Goal: Task Accomplishment & Management: Use online tool/utility

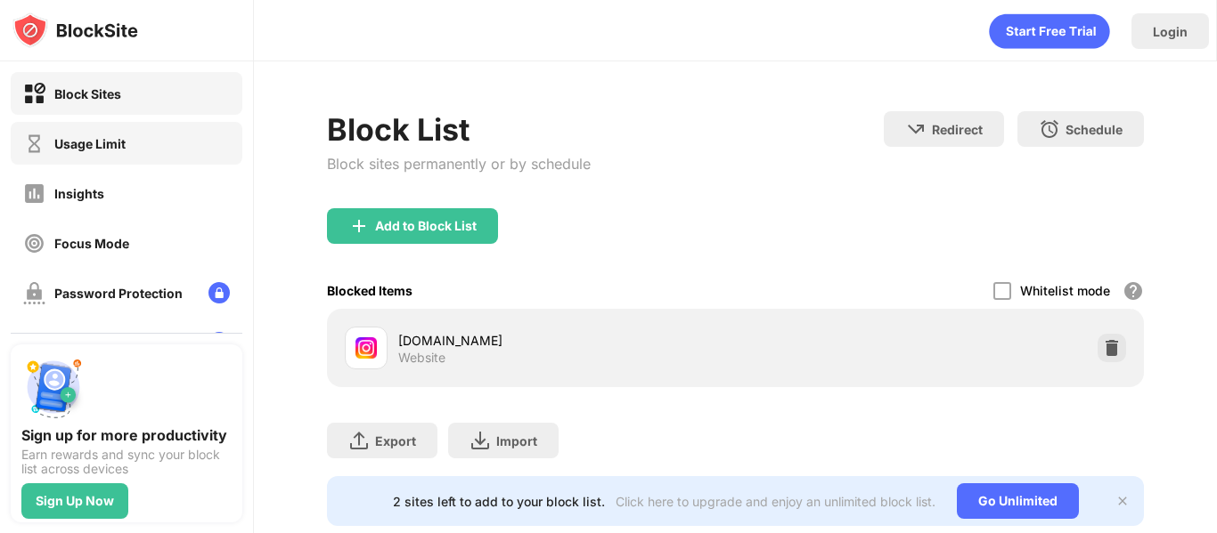
click at [143, 136] on div "Usage Limit" at bounding box center [127, 143] width 232 height 43
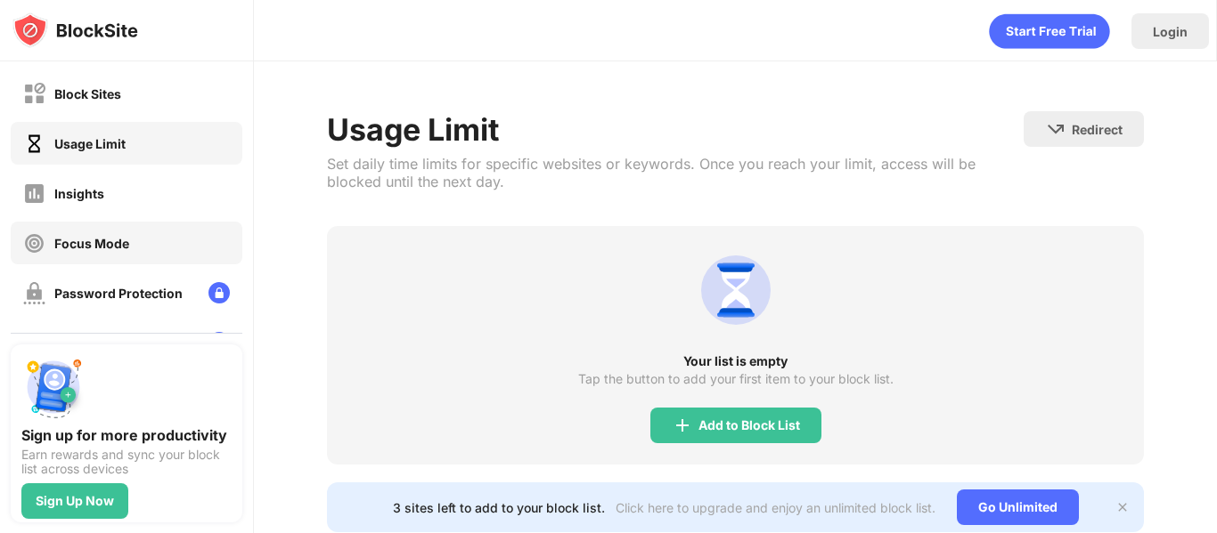
click at [130, 229] on div "Focus Mode" at bounding box center [127, 243] width 232 height 43
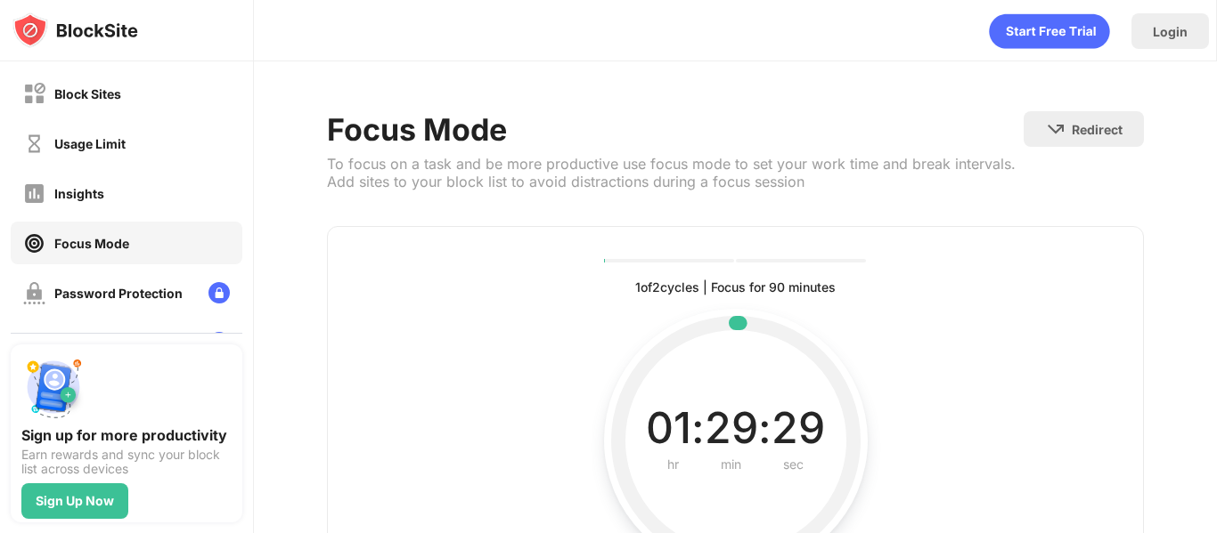
scroll to position [190, 0]
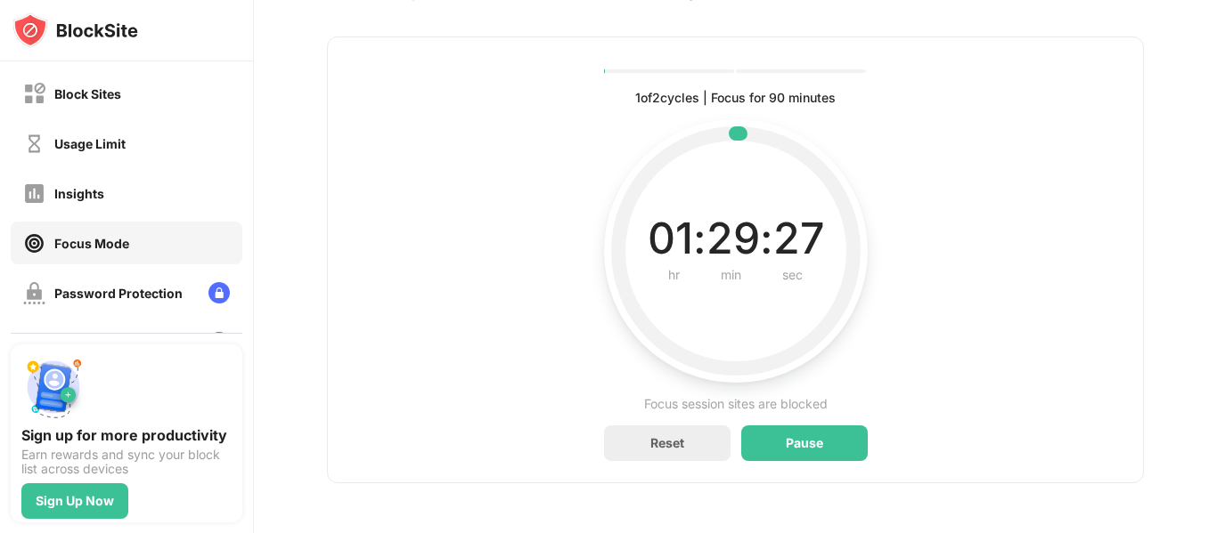
click at [821, 432] on div "Pause" at bounding box center [804, 444] width 126 height 36
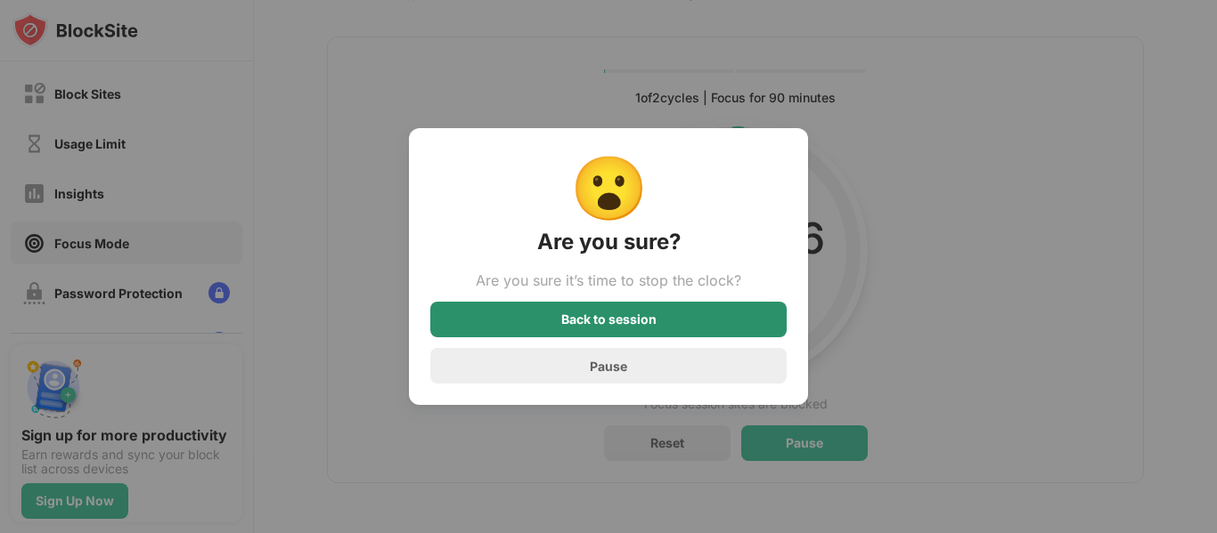
click at [602, 319] on div "Back to session" at bounding box center [608, 320] width 95 height 14
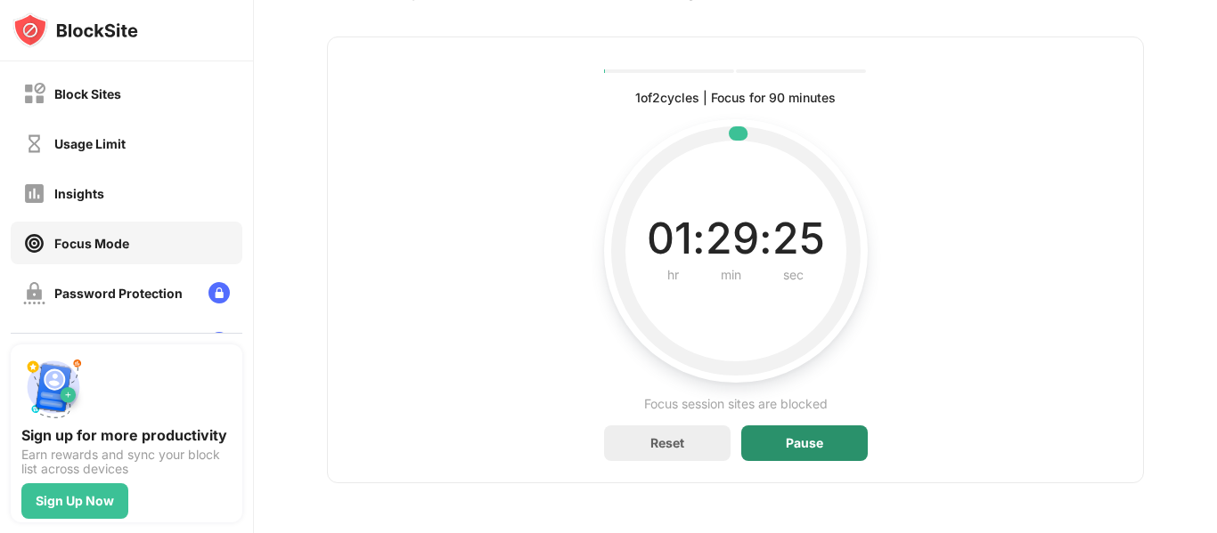
click at [779, 448] on div "Pause" at bounding box center [804, 444] width 126 height 36
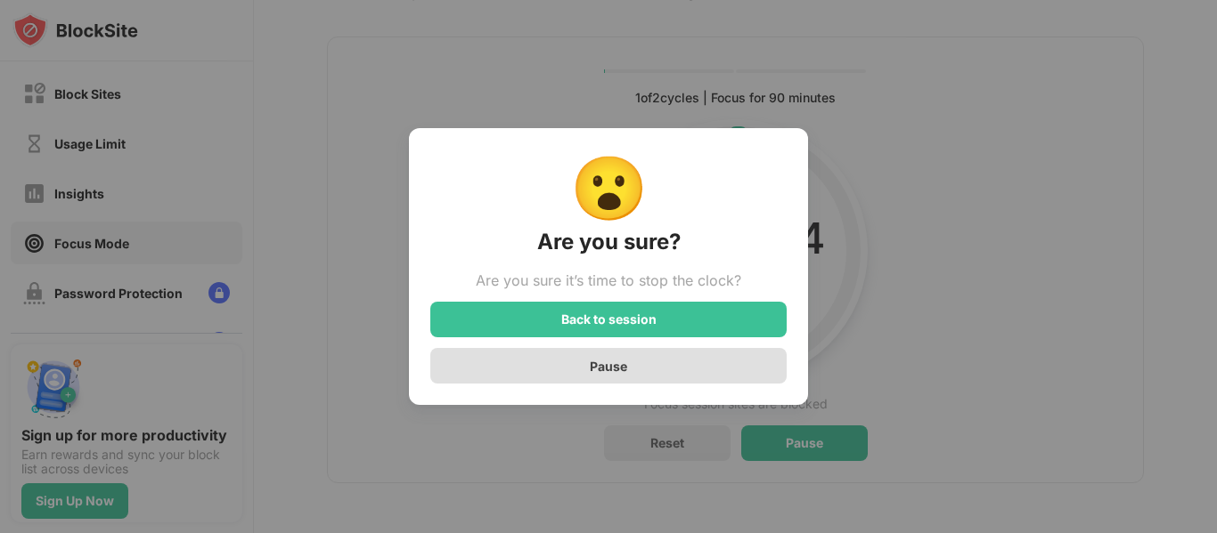
click at [652, 369] on div "Pause" at bounding box center [608, 366] width 356 height 36
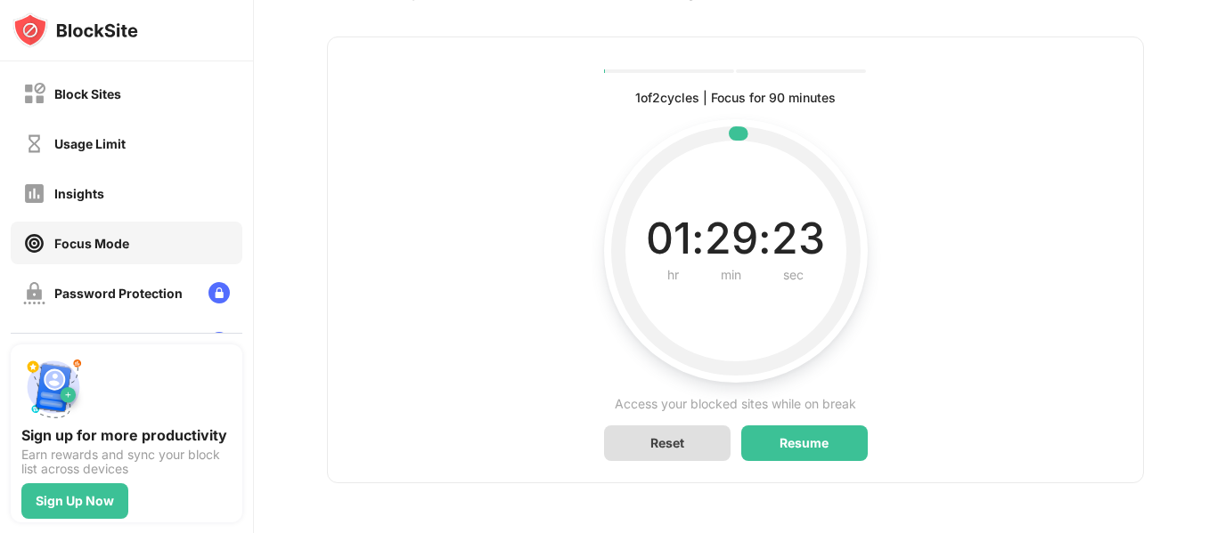
click at [689, 444] on div "Reset" at bounding box center [667, 444] width 126 height 36
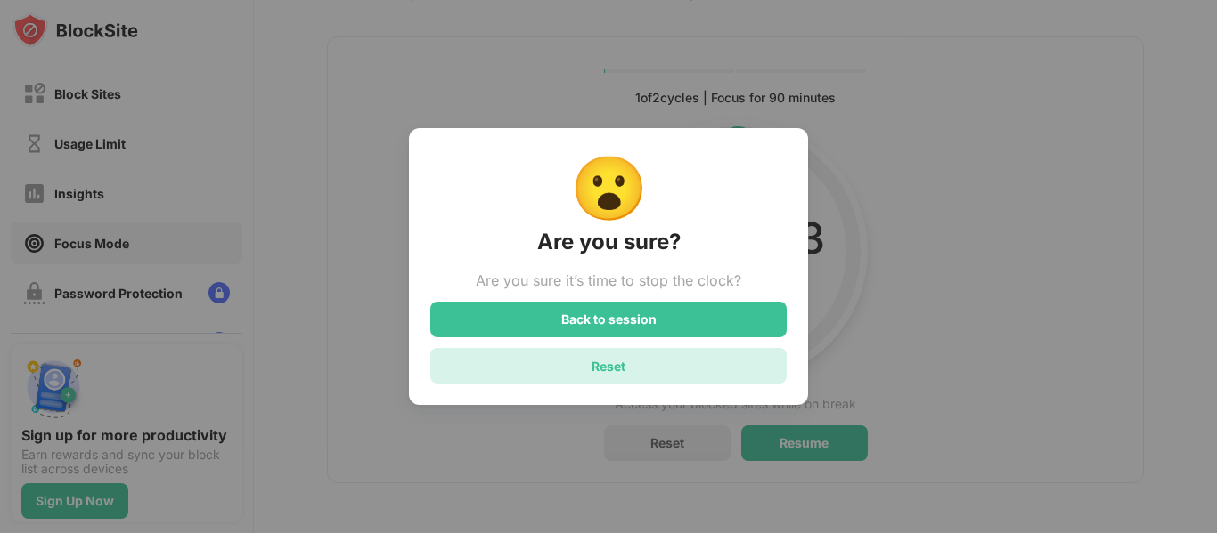
click at [615, 359] on div "Reset" at bounding box center [608, 366] width 34 height 15
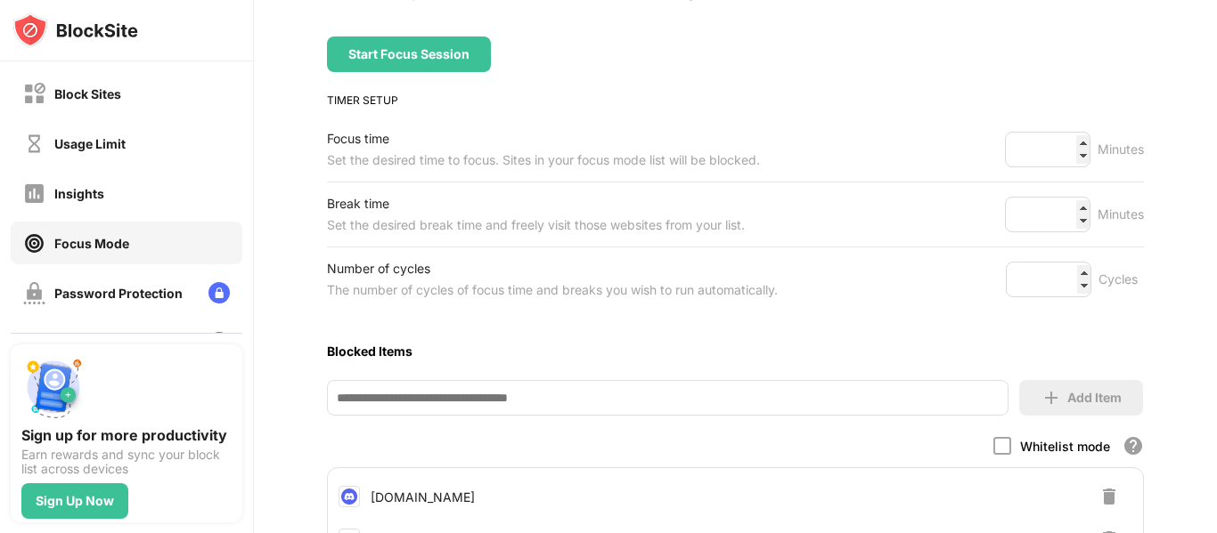
scroll to position [364, 0]
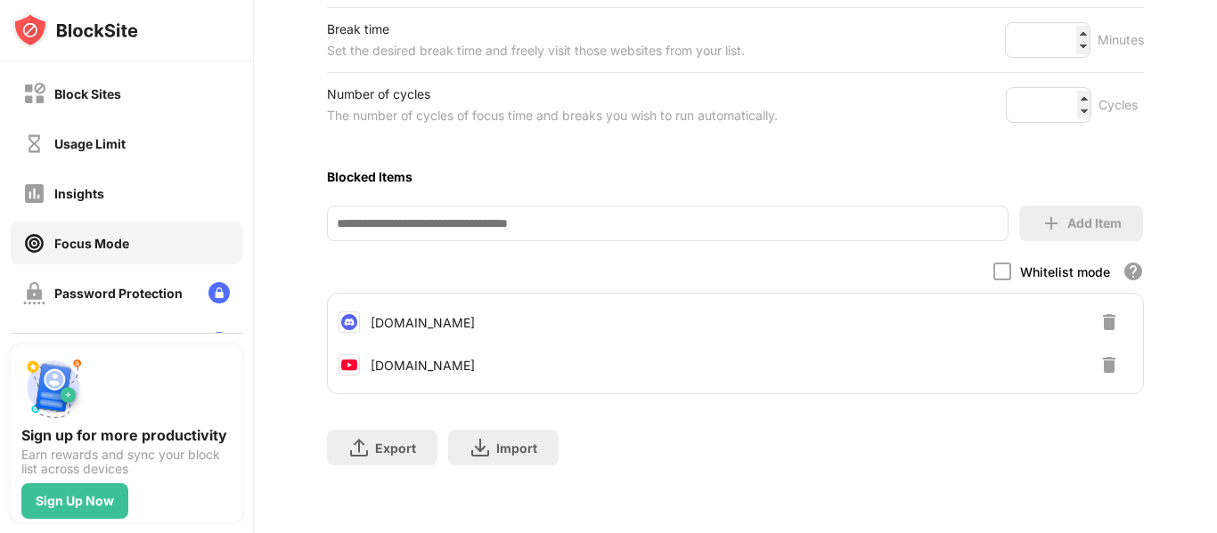
click at [1105, 368] on img at bounding box center [1108, 364] width 21 height 21
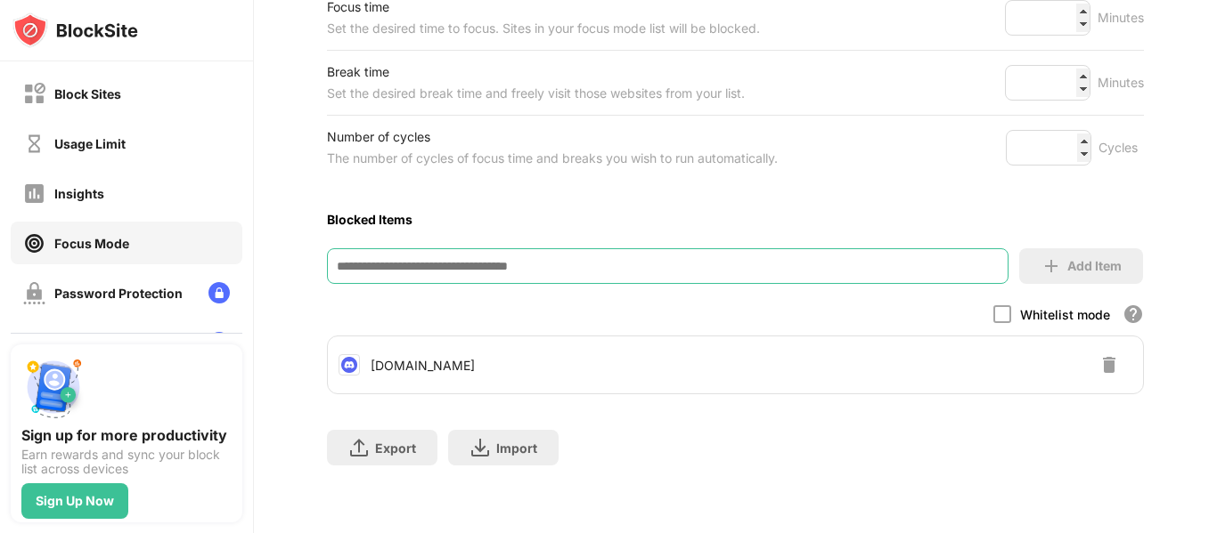
click at [488, 268] on input at bounding box center [667, 266] width 681 height 36
type input "*"
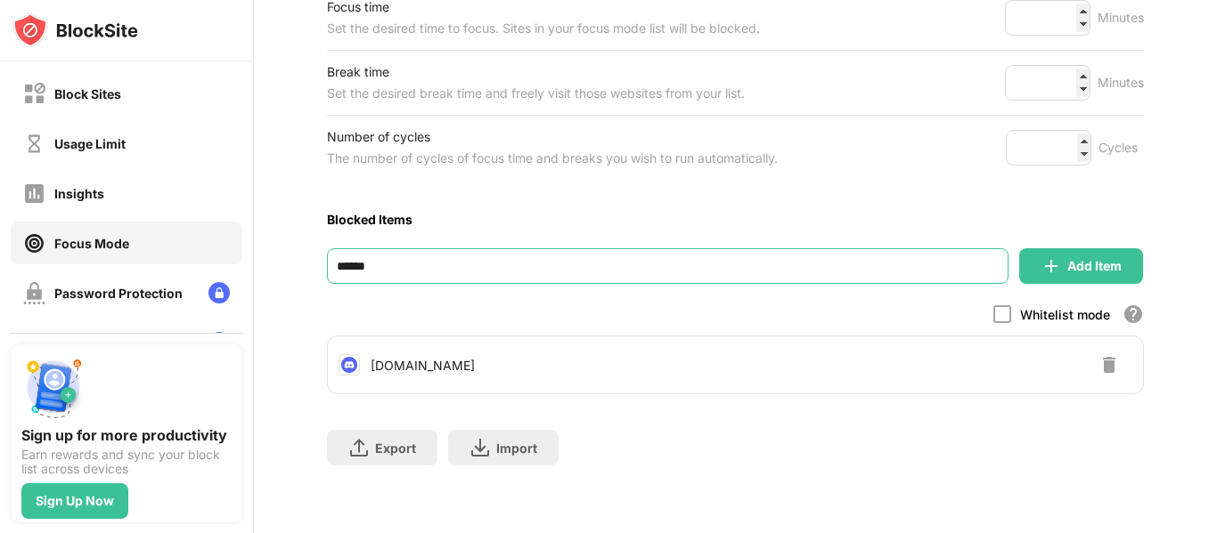
type input "*******"
type input "**********"
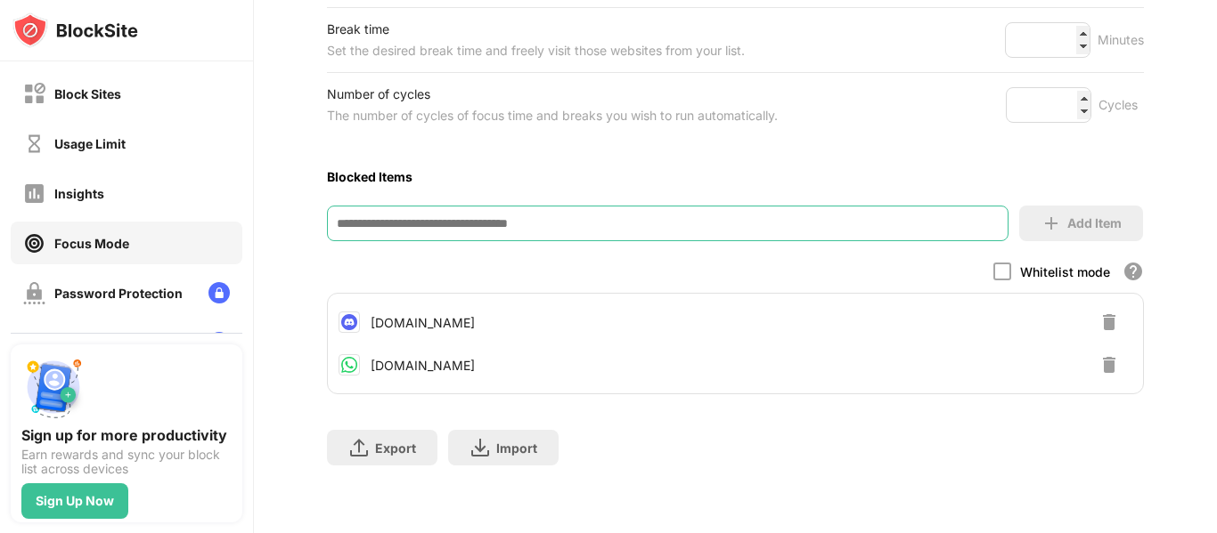
scroll to position [0, 0]
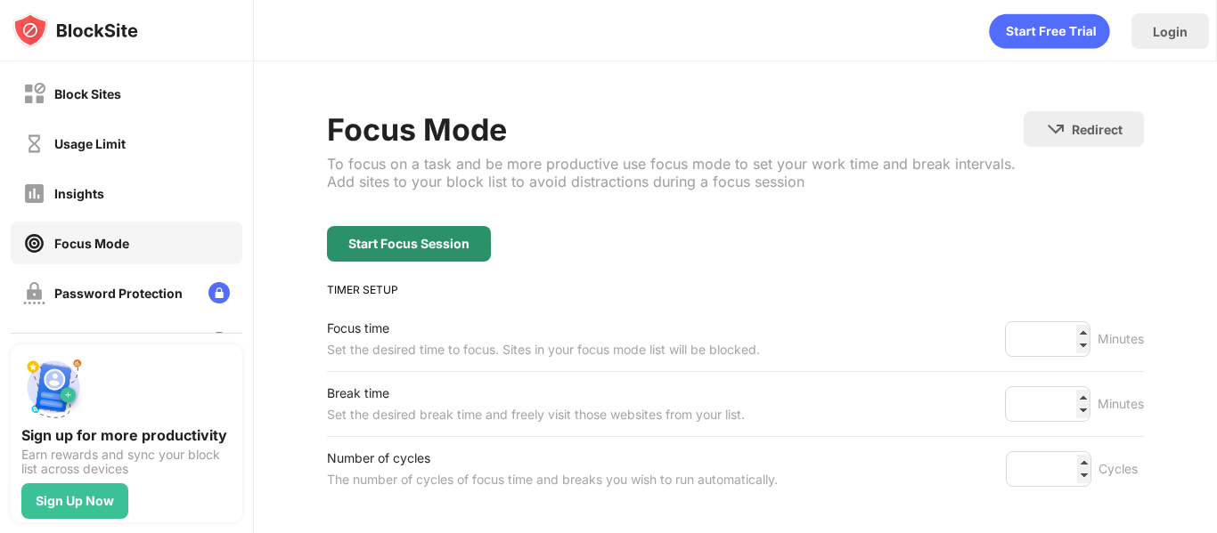
click at [457, 250] on div "Start Focus Session" at bounding box center [408, 244] width 121 height 14
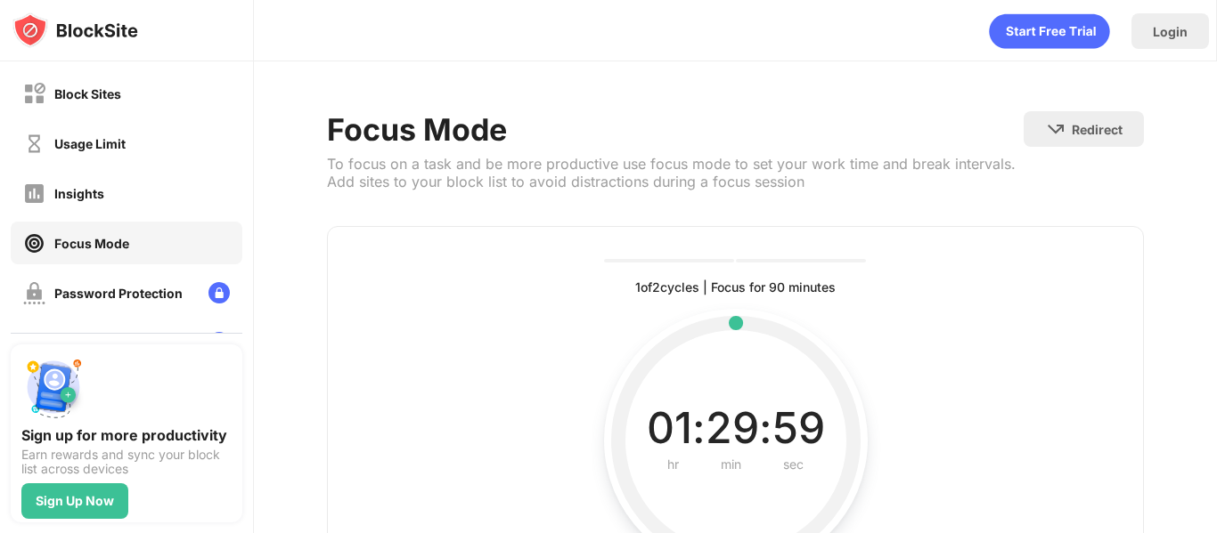
scroll to position [190, 0]
